Goal: Check status: Check status

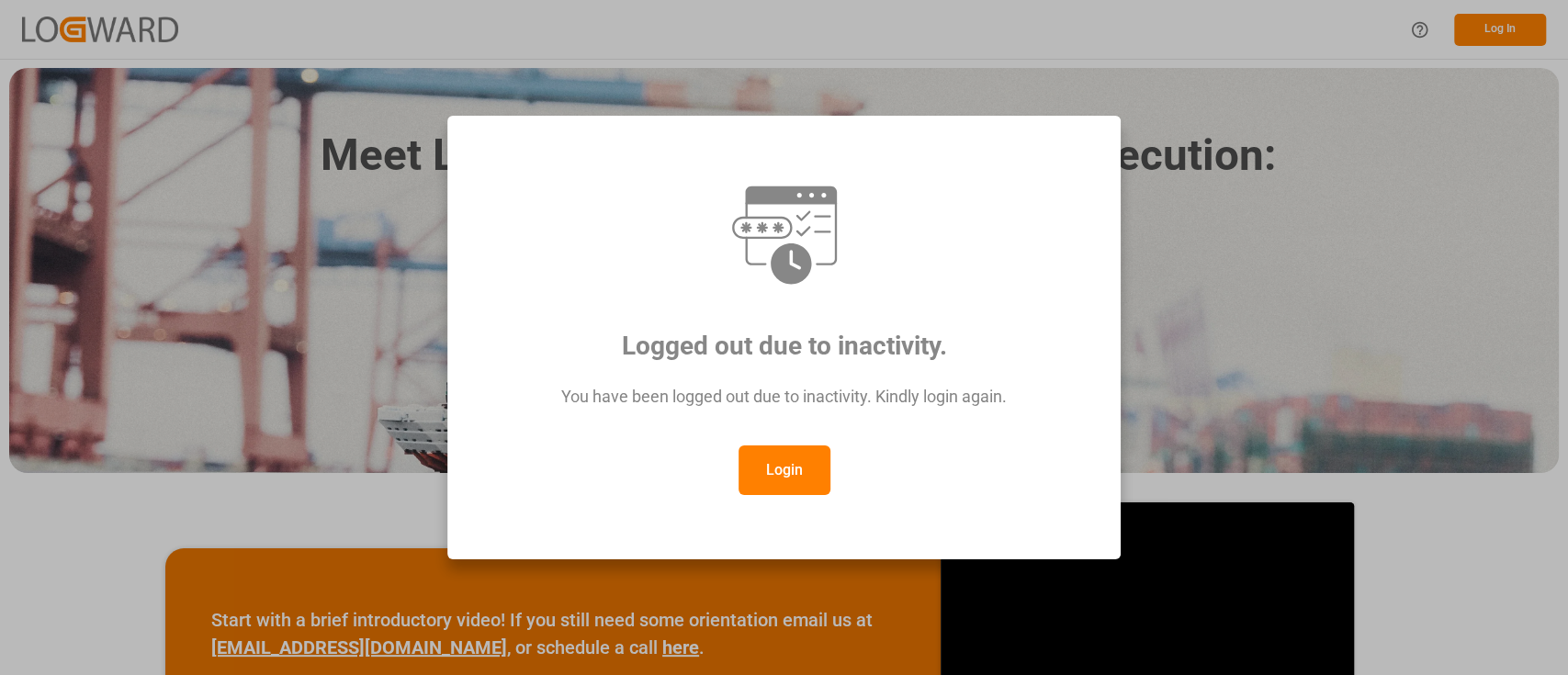
click at [784, 458] on button "Login" at bounding box center [784, 470] width 91 height 49
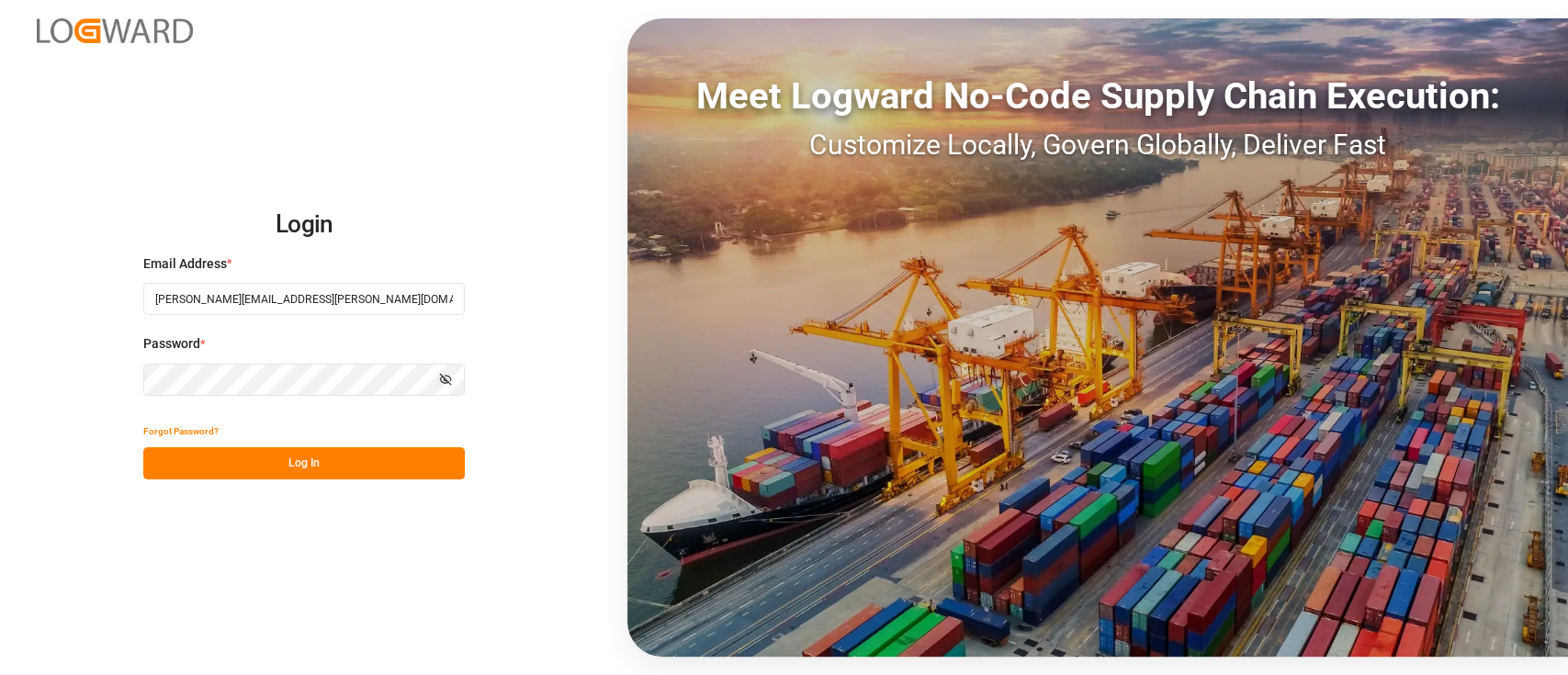
click at [259, 456] on button "Log In" at bounding box center [304, 463] width 321 height 32
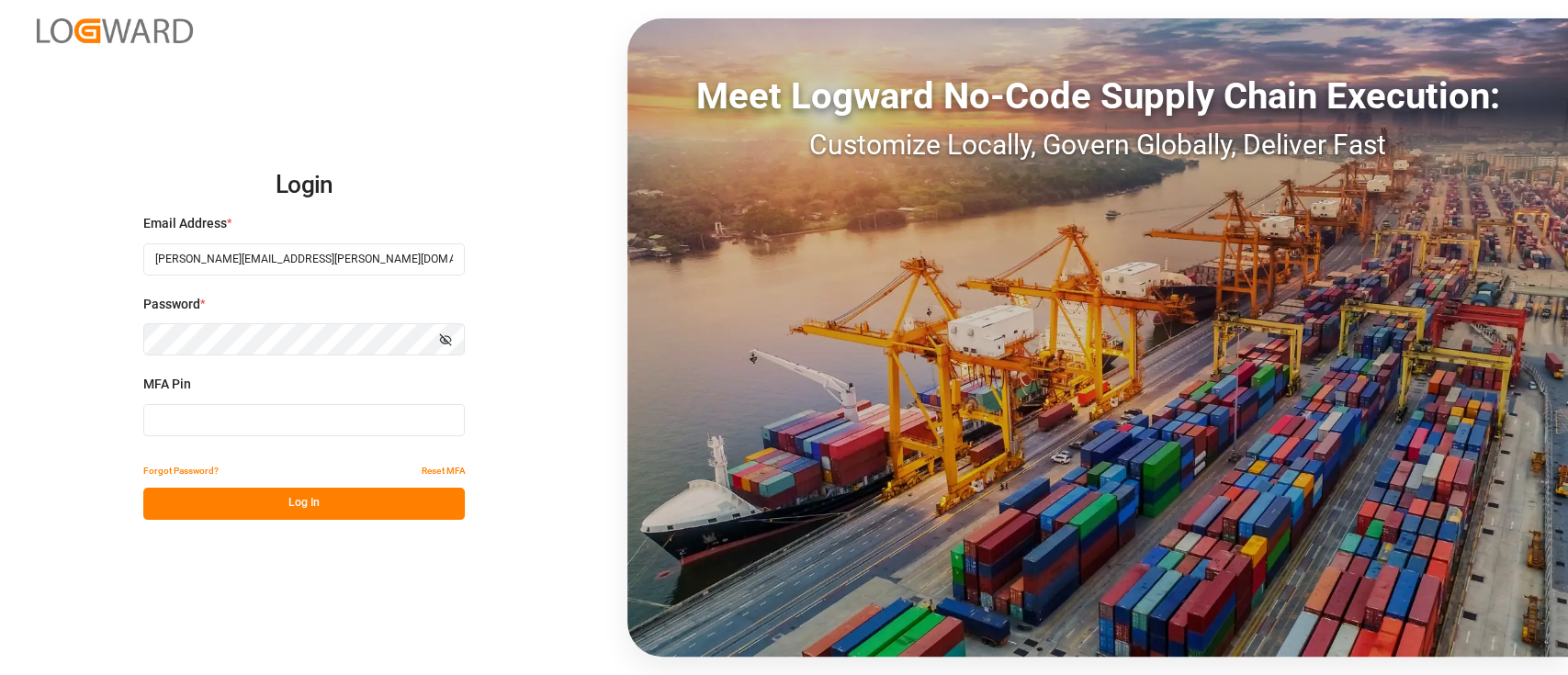
click at [256, 431] on input at bounding box center [304, 420] width 321 height 32
type input "080011"
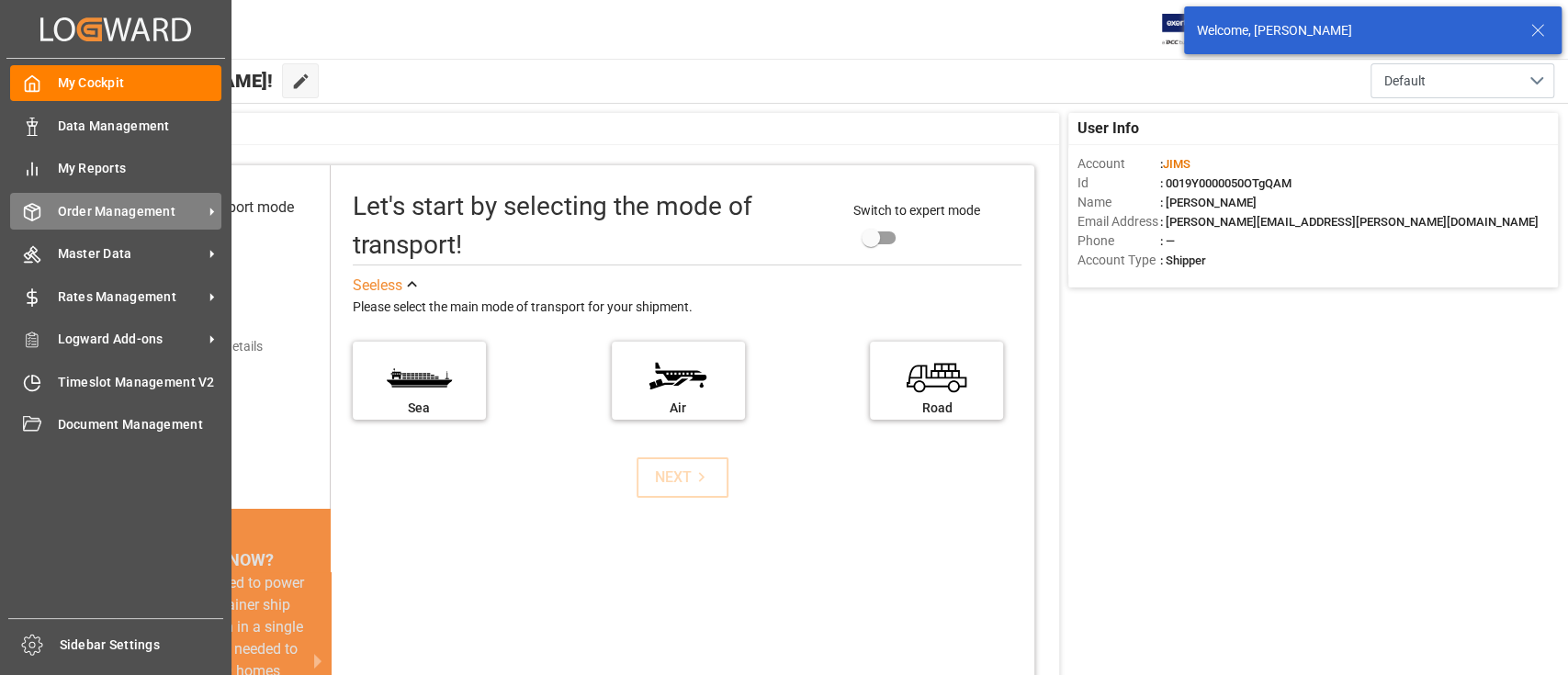
click at [102, 204] on span "Order Management" at bounding box center [131, 212] width 145 height 20
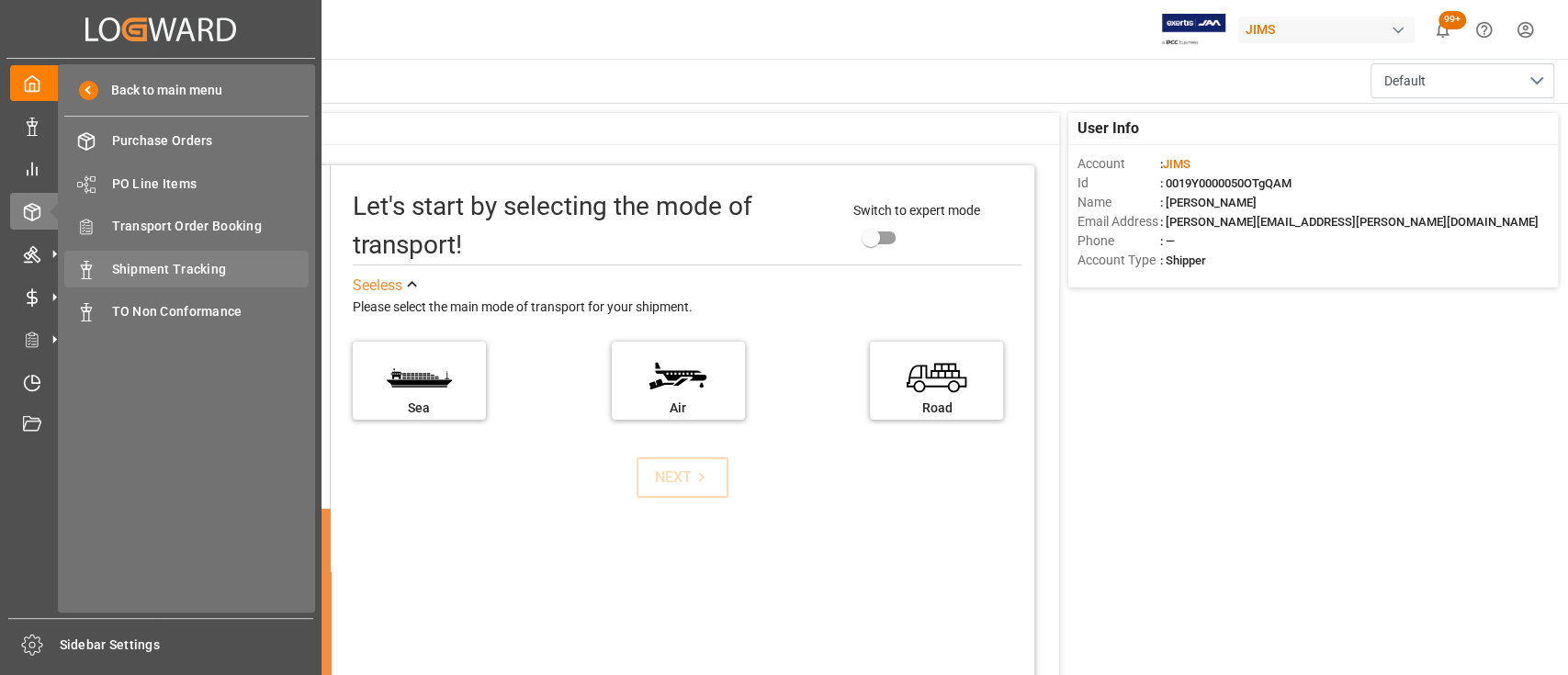
click at [154, 271] on span "Shipment Tracking" at bounding box center [210, 270] width 197 height 20
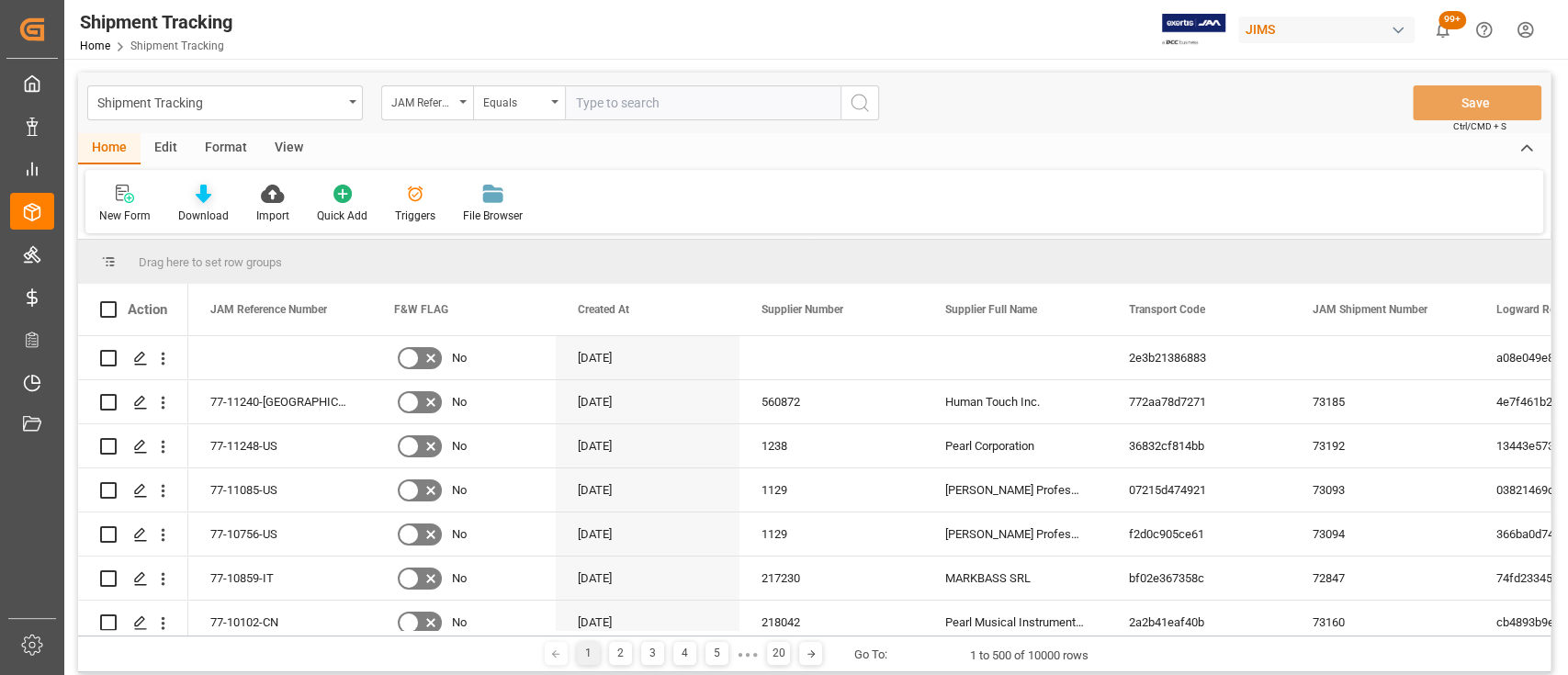
click at [196, 193] on icon at bounding box center [203, 194] width 16 height 19
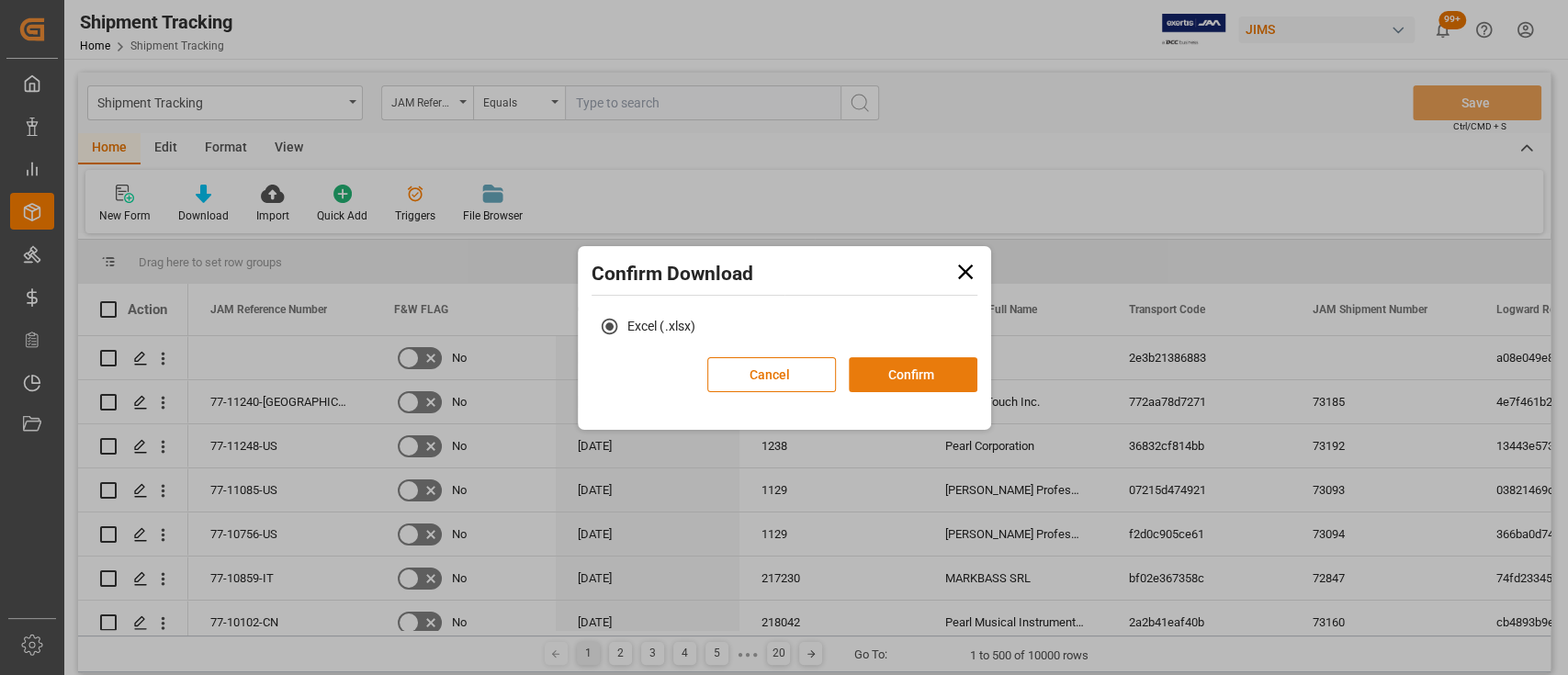
click at [904, 367] on button "Confirm" at bounding box center [913, 375] width 129 height 35
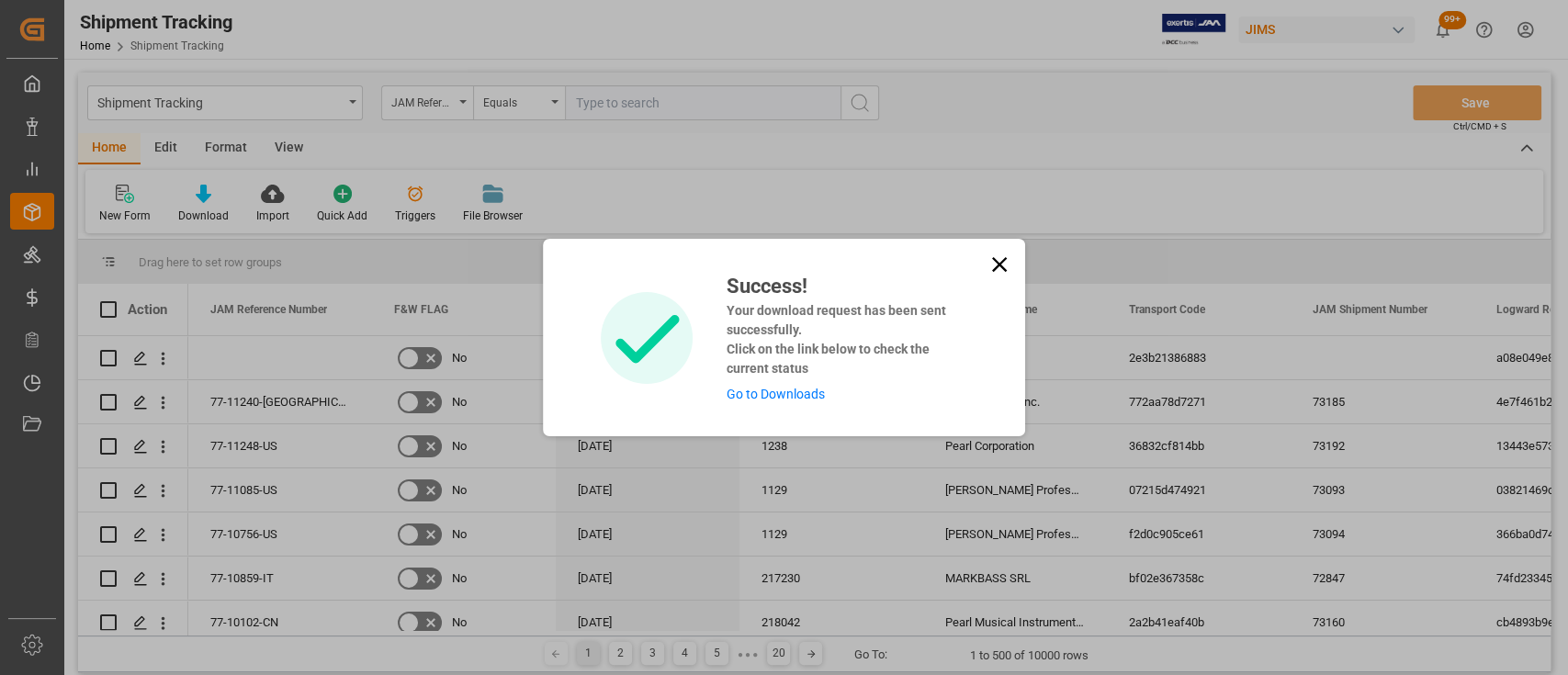
click at [805, 396] on link "Go to Downloads" at bounding box center [774, 394] width 98 height 15
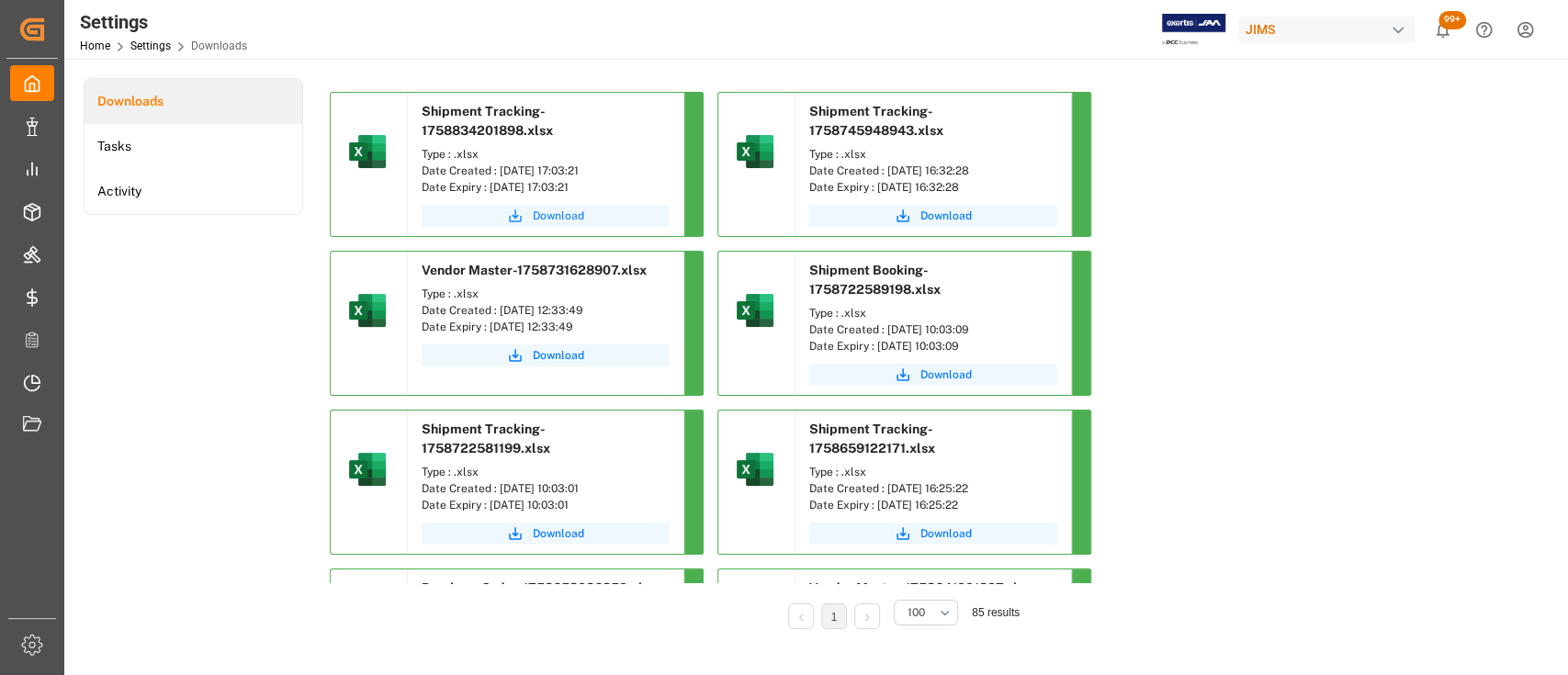
click at [545, 216] on span "Download" at bounding box center [558, 215] width 51 height 17
